Goal: Find specific page/section: Find specific page/section

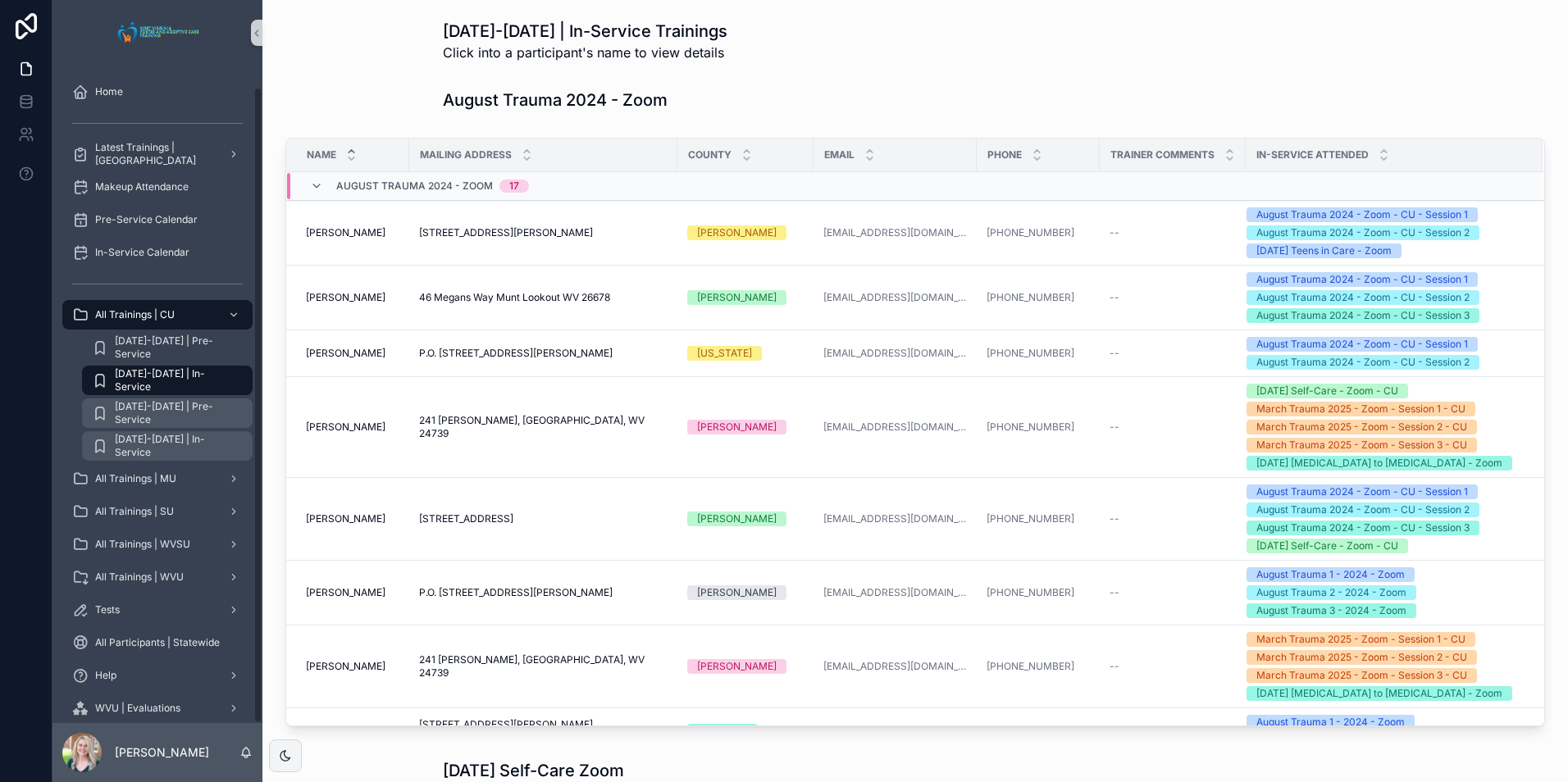
click at [161, 433] on span "[DATE]-[DATE] | In-Service" at bounding box center [175, 446] width 121 height 27
click at [187, 401] on span "[DATE]-[DATE] | Pre-Service" at bounding box center [175, 414] width 121 height 27
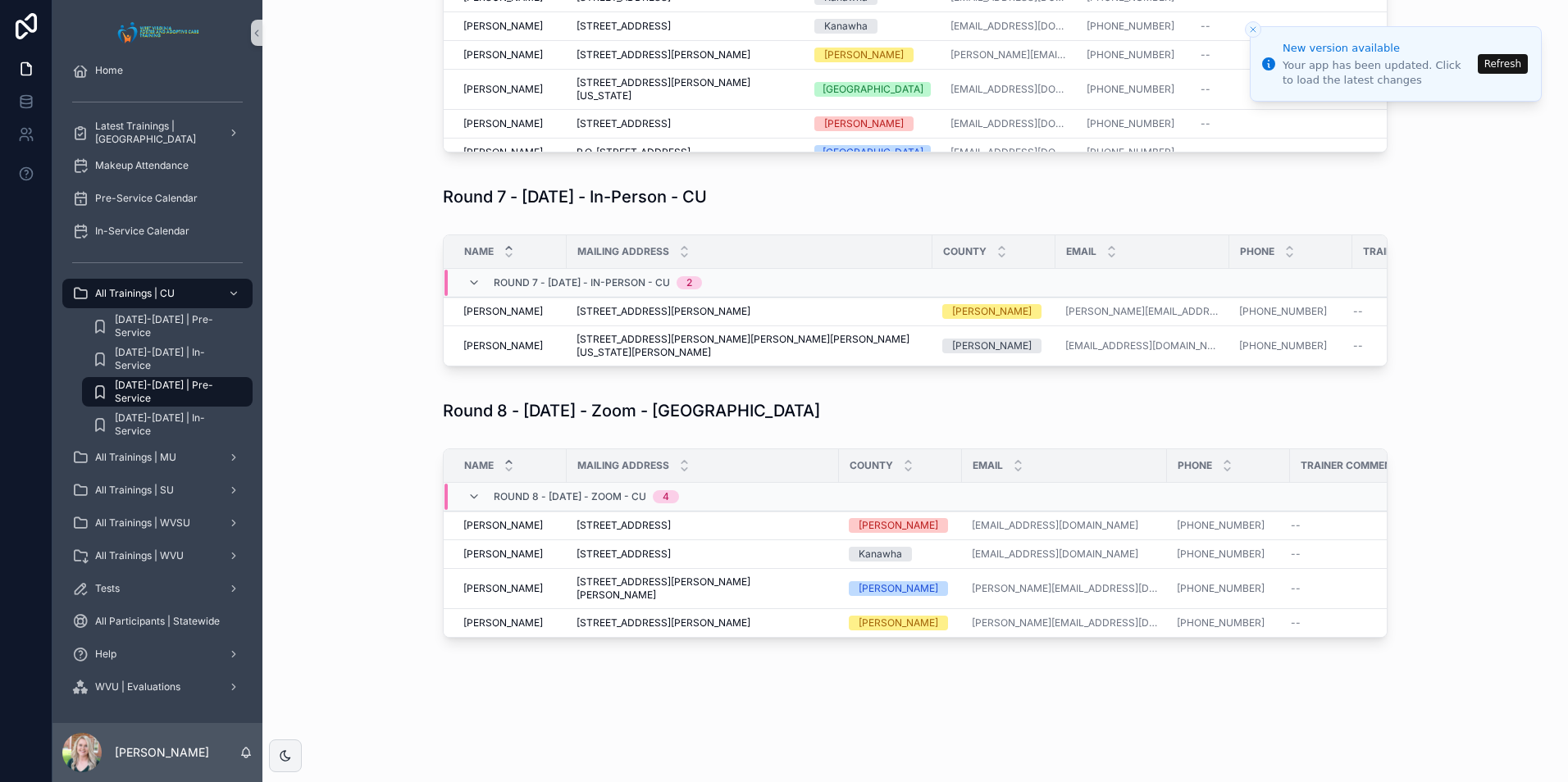
scroll to position [2011, 0]
